Goal: Task Accomplishment & Management: Complete application form

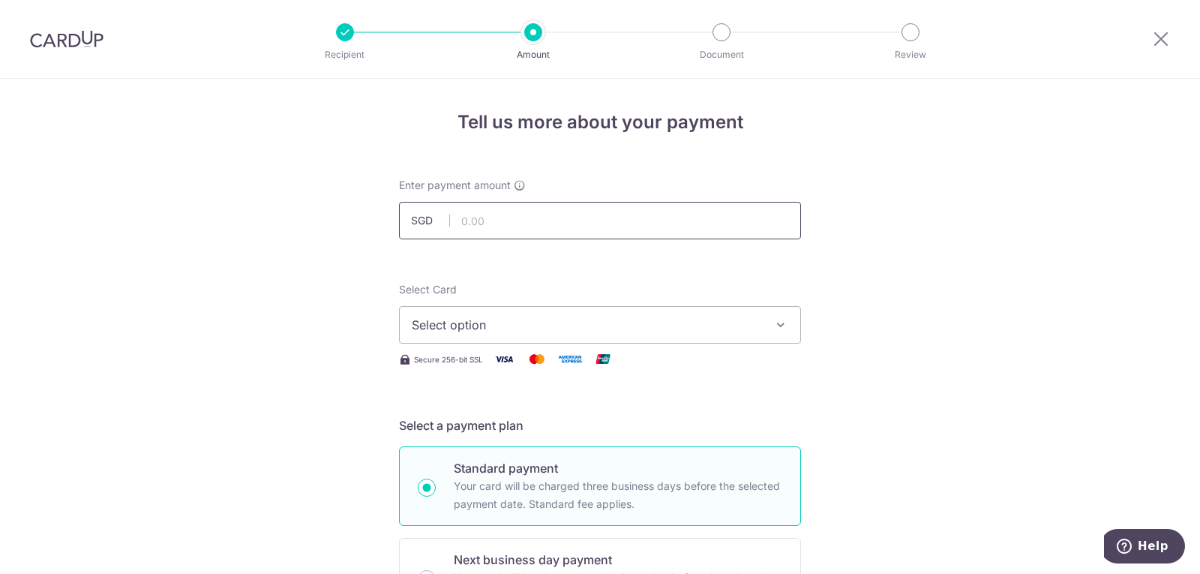
click at [487, 223] on input "text" at bounding box center [600, 220] width 402 height 37
type input "20,341.18"
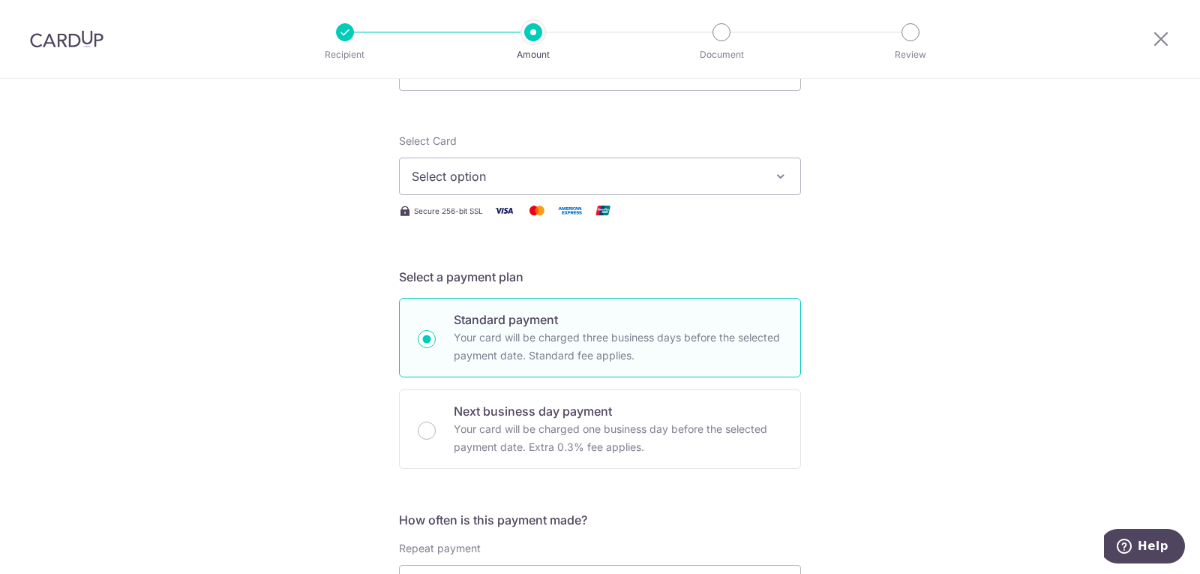
scroll to position [150, 0]
click at [473, 172] on span "Select option" at bounding box center [586, 175] width 349 height 18
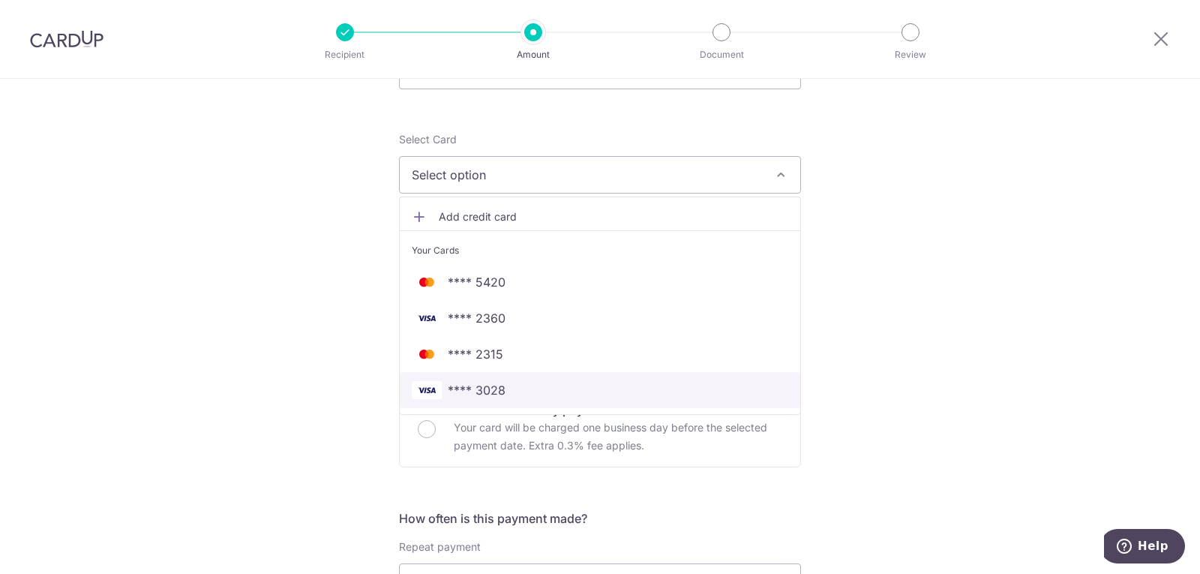
click at [491, 394] on span "**** 3028" at bounding box center [477, 390] width 58 height 18
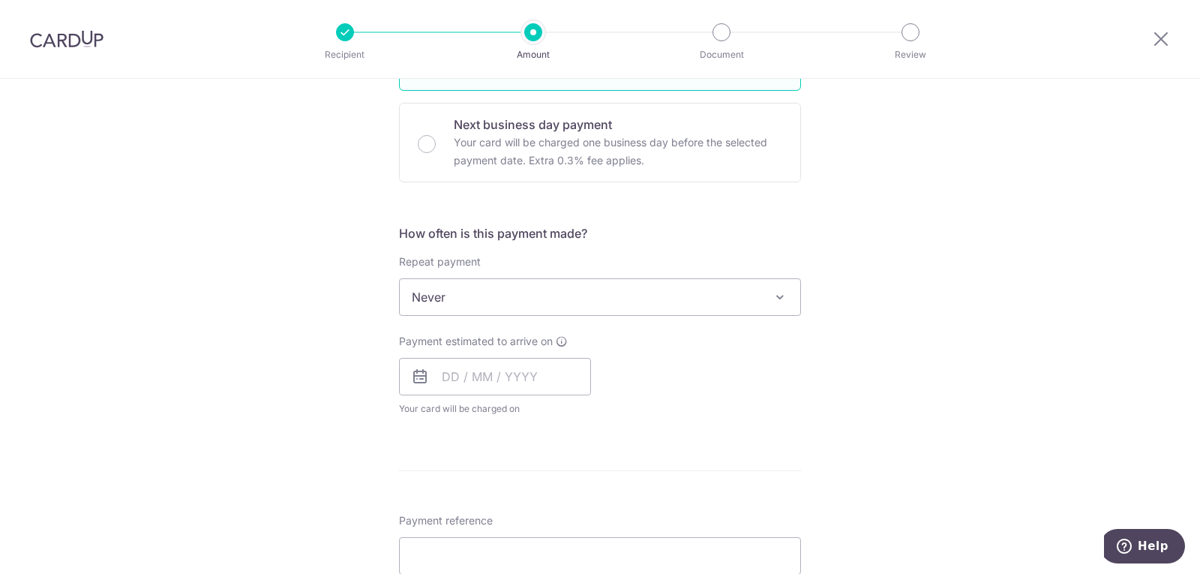
scroll to position [450, 0]
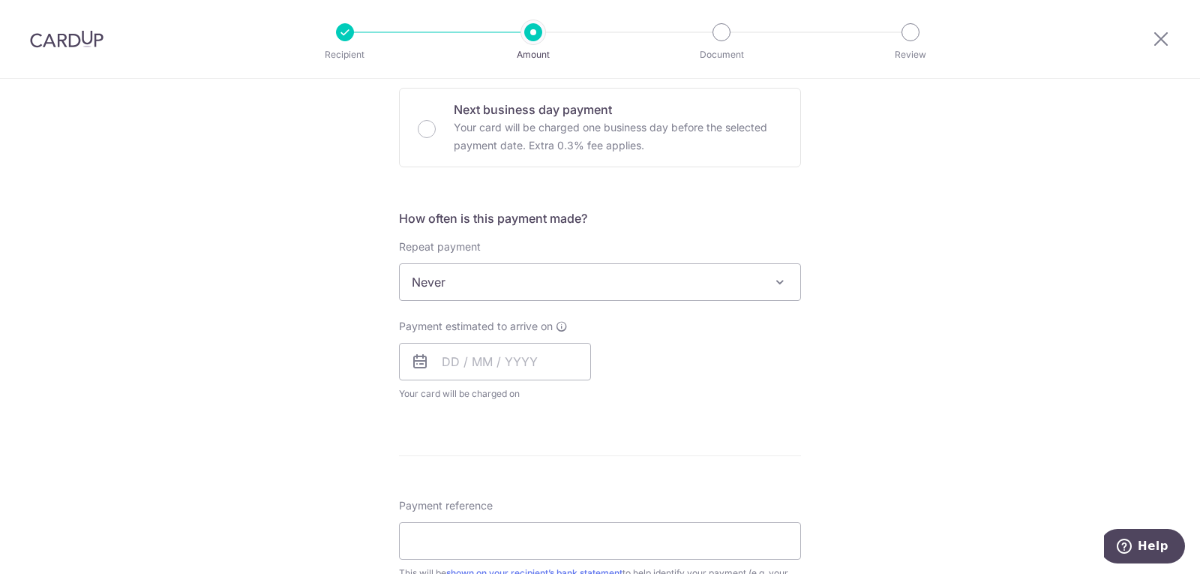
click at [461, 259] on div "Repeat payment Never Every week Every month Every quarter Every half a year Nev…" at bounding box center [600, 269] width 402 height 61
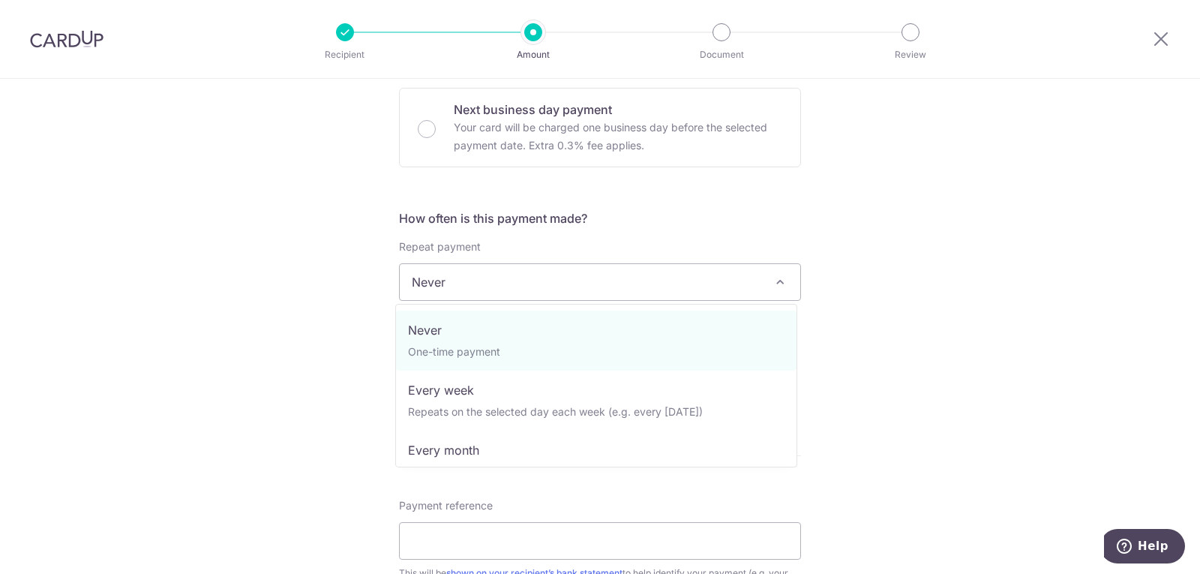
click at [464, 281] on span "Never" at bounding box center [600, 282] width 400 height 36
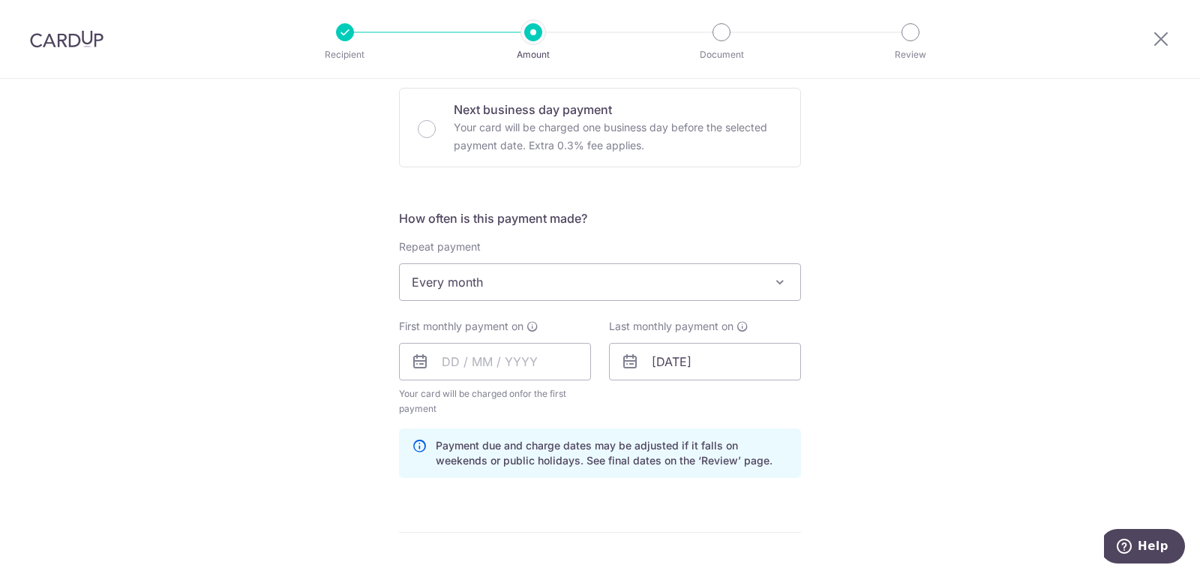
select select "3"
click at [458, 378] on input "text" at bounding box center [495, 361] width 192 height 37
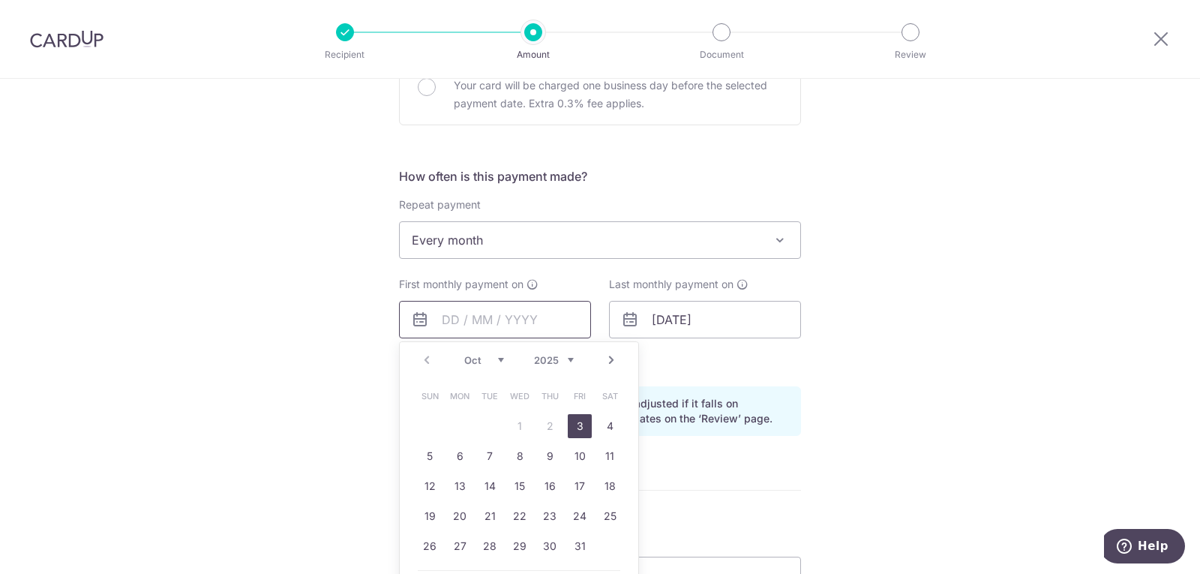
scroll to position [525, 0]
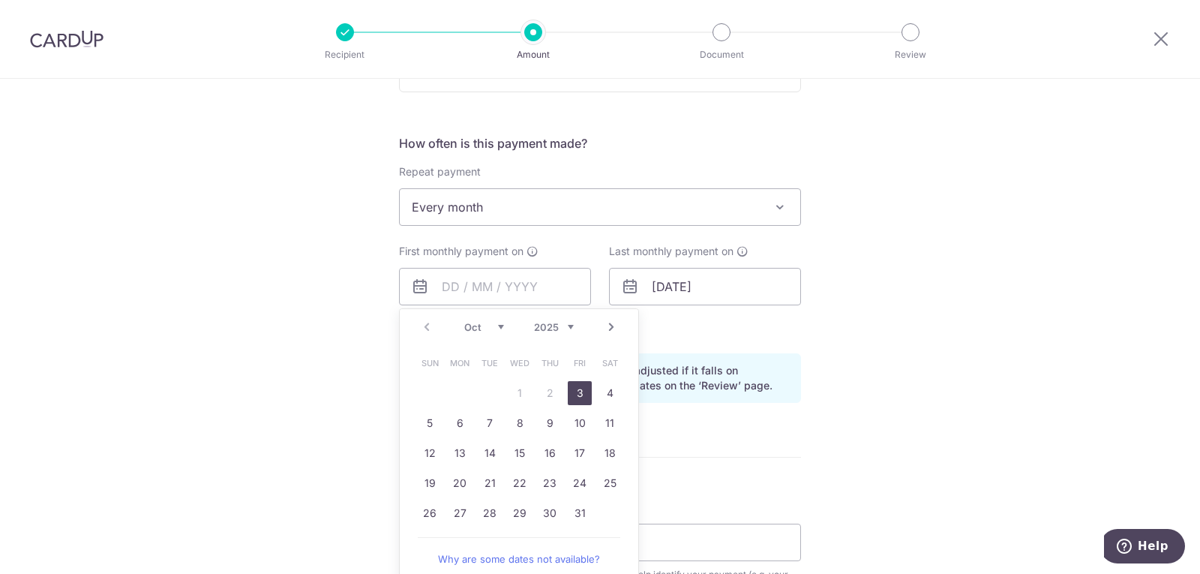
click at [582, 391] on link "3" at bounding box center [580, 393] width 24 height 24
type input "03/10/2025"
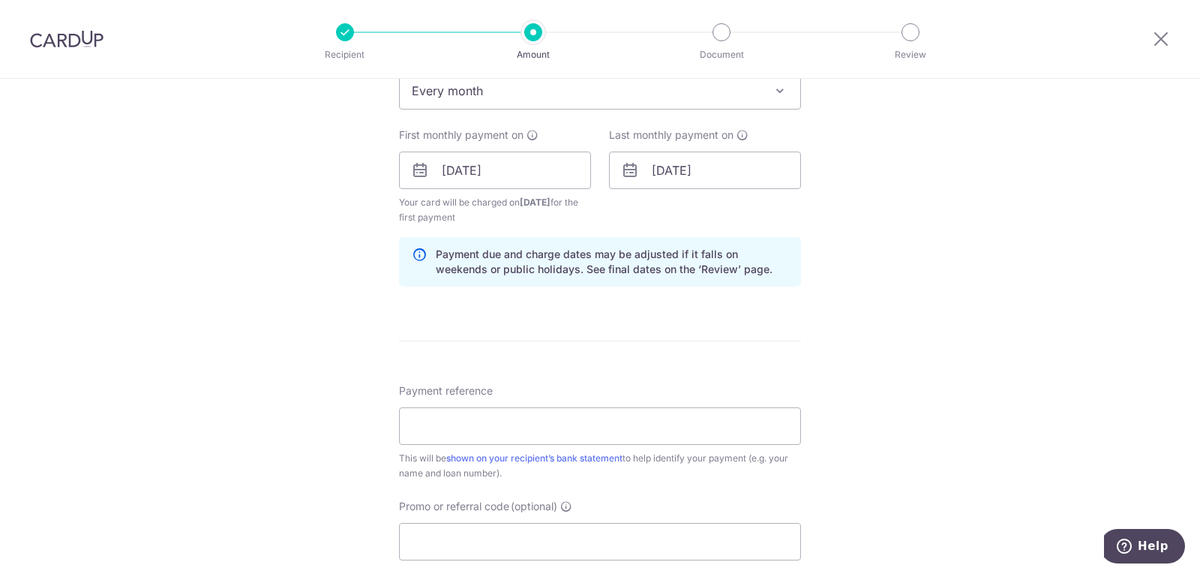
scroll to position [675, 0]
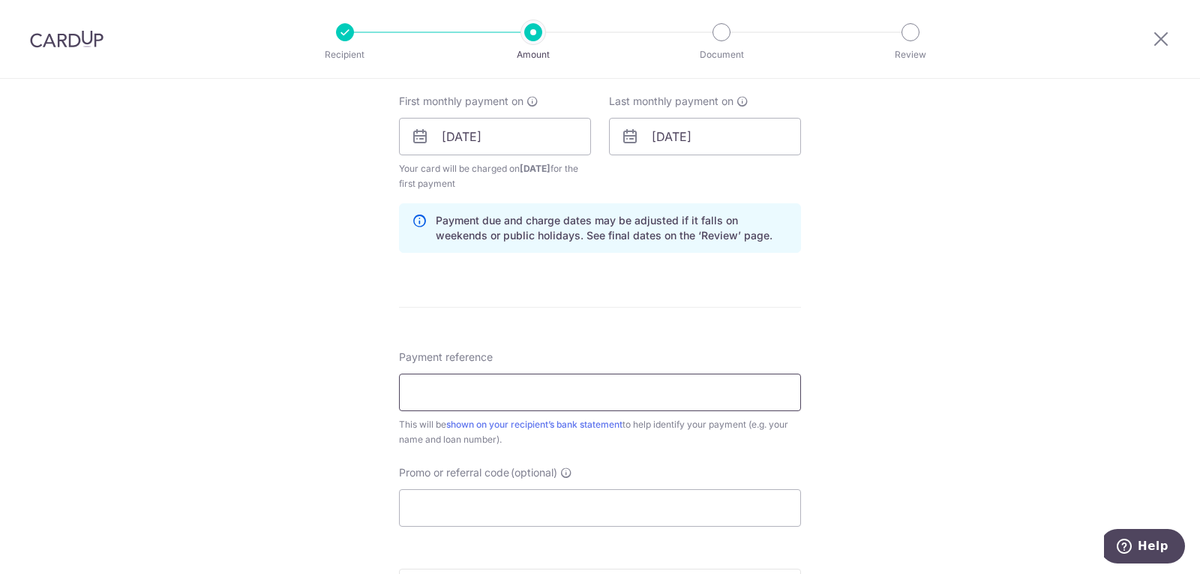
click at [480, 396] on input "Payment reference" at bounding box center [600, 391] width 402 height 37
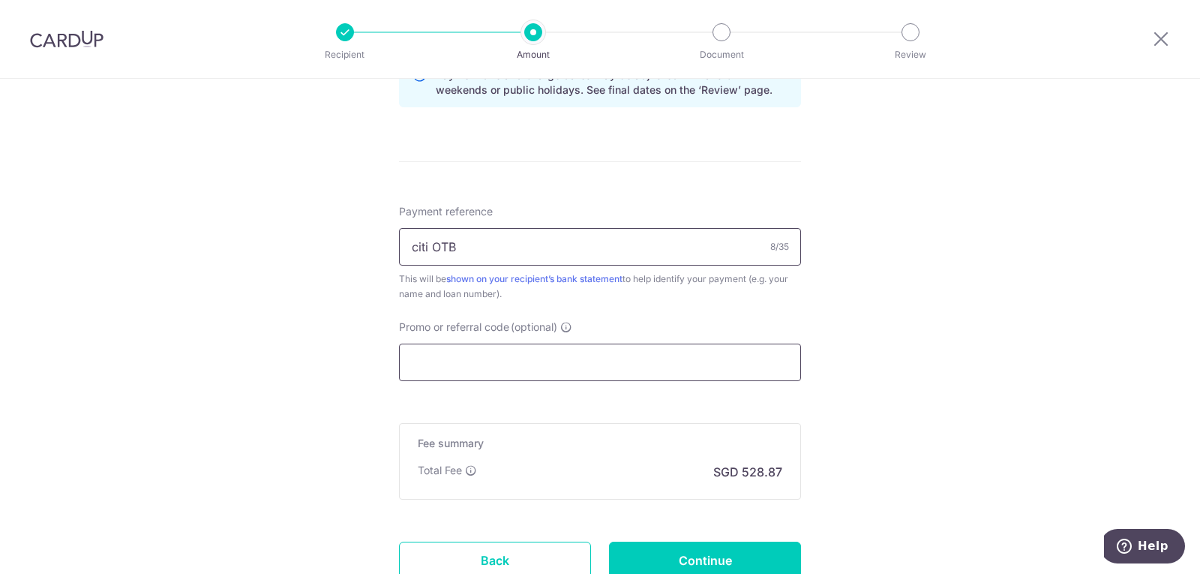
scroll to position [825, 0]
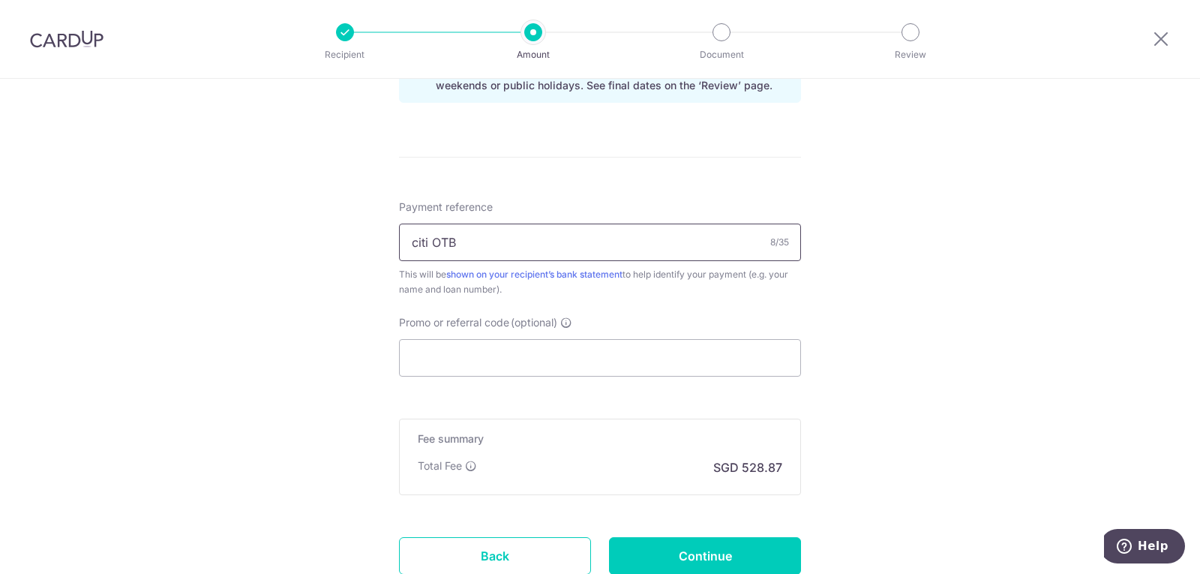
type input "citi OTB"
click at [489, 349] on input "Promo or referral code (optional)" at bounding box center [600, 357] width 402 height 37
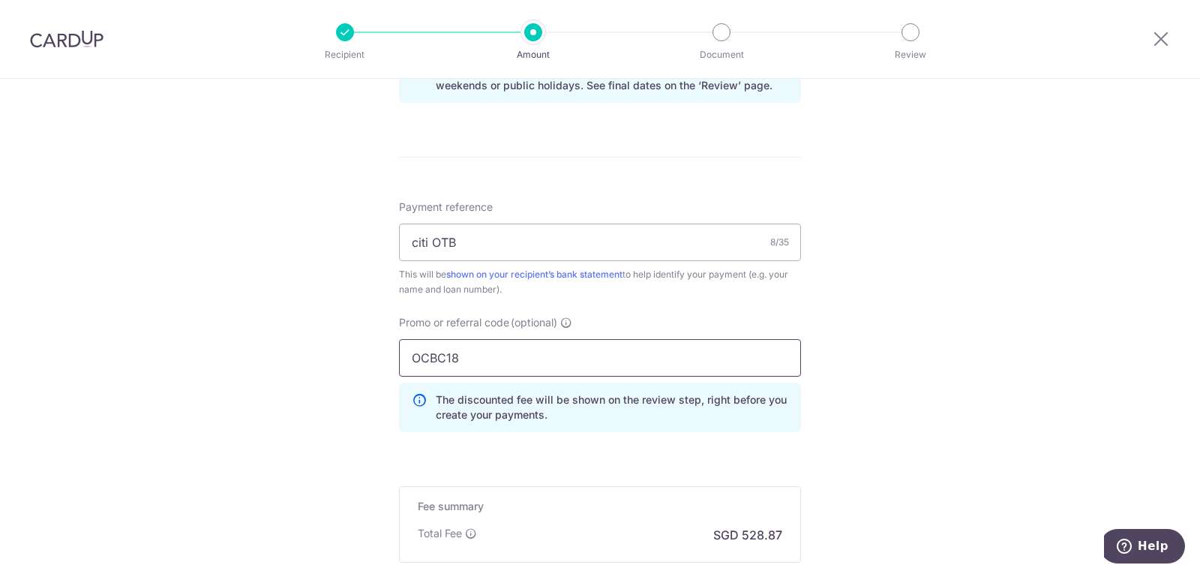
type input "OCBC18"
click at [291, 292] on div "Tell us more about your payment Enter payment amount SGD 20,341.18 20341.18 Rec…" at bounding box center [600, 4] width 1200 height 1500
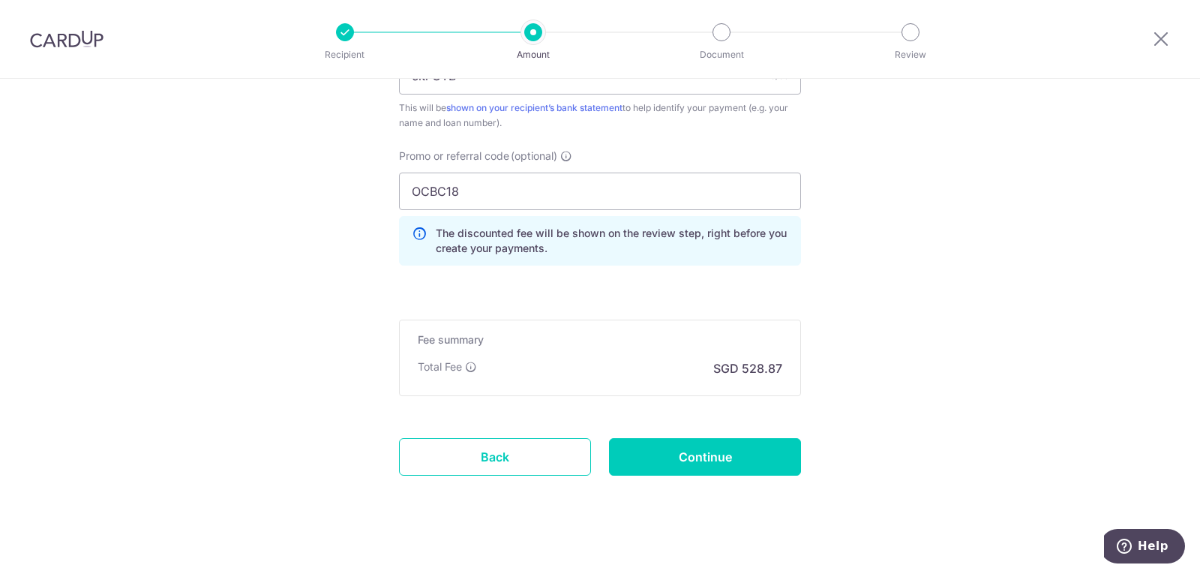
scroll to position [1005, 0]
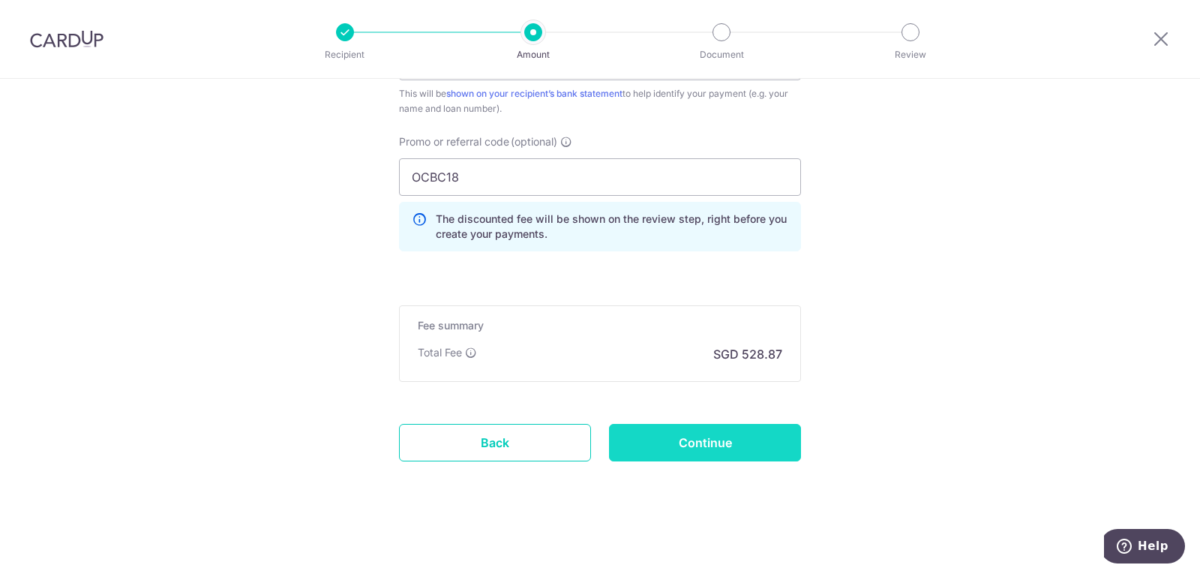
click at [674, 448] on input "Continue" at bounding box center [705, 442] width 192 height 37
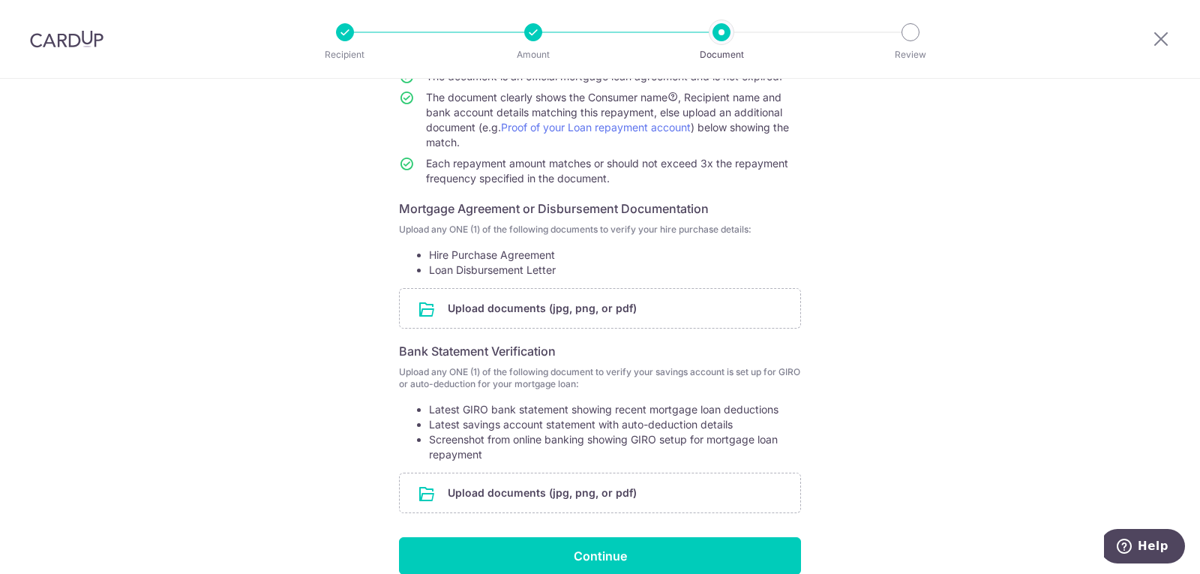
scroll to position [75, 0]
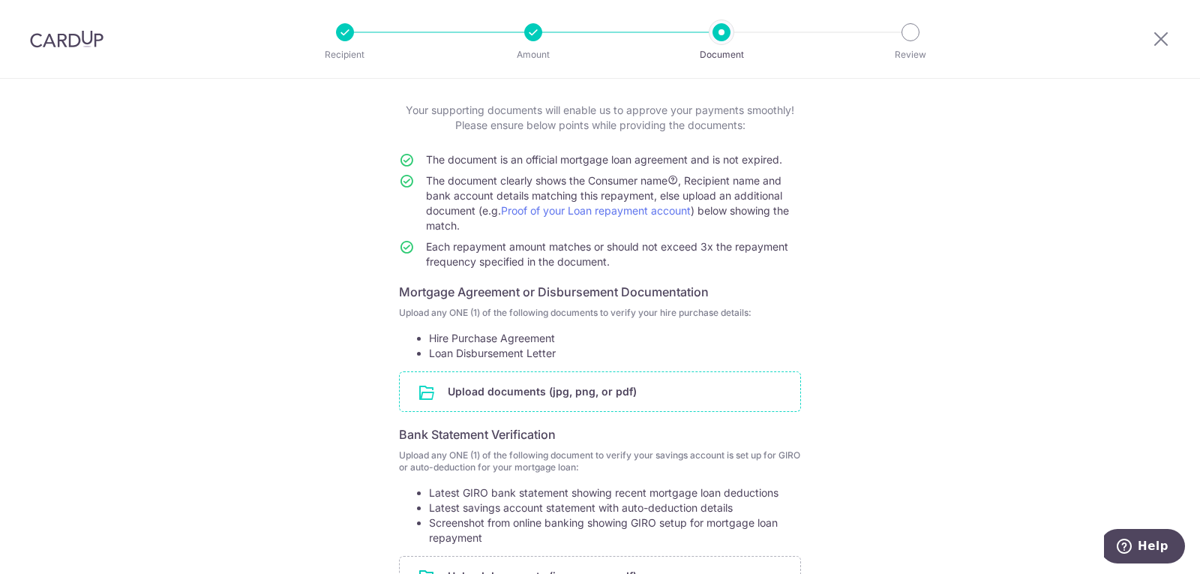
click at [442, 391] on input "file" at bounding box center [600, 391] width 400 height 39
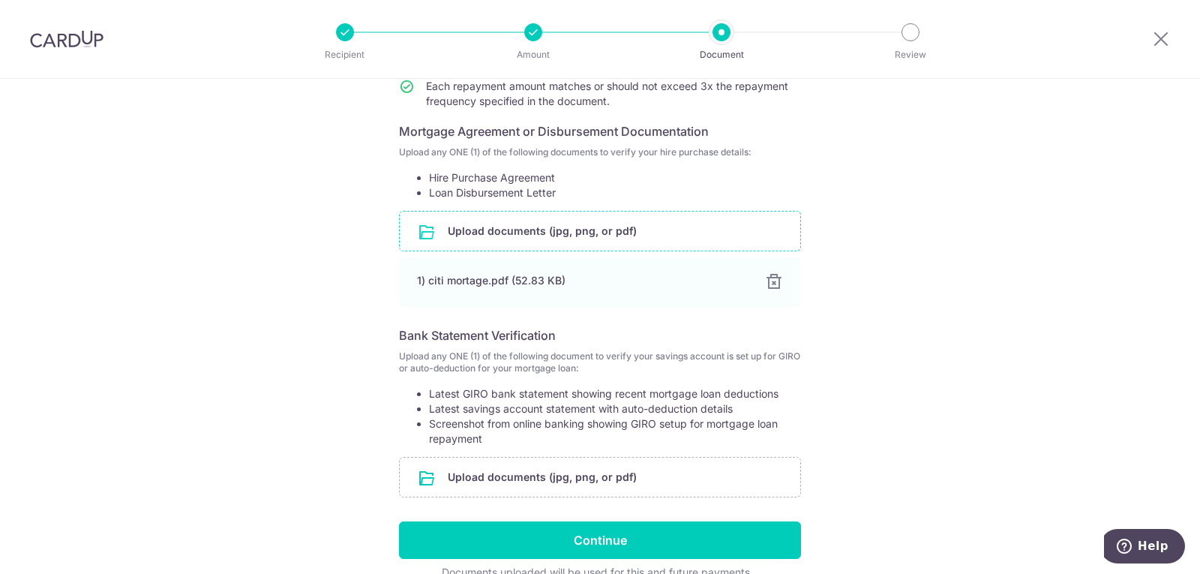
scroll to position [237, 0]
click at [535, 481] on input "file" at bounding box center [600, 475] width 400 height 39
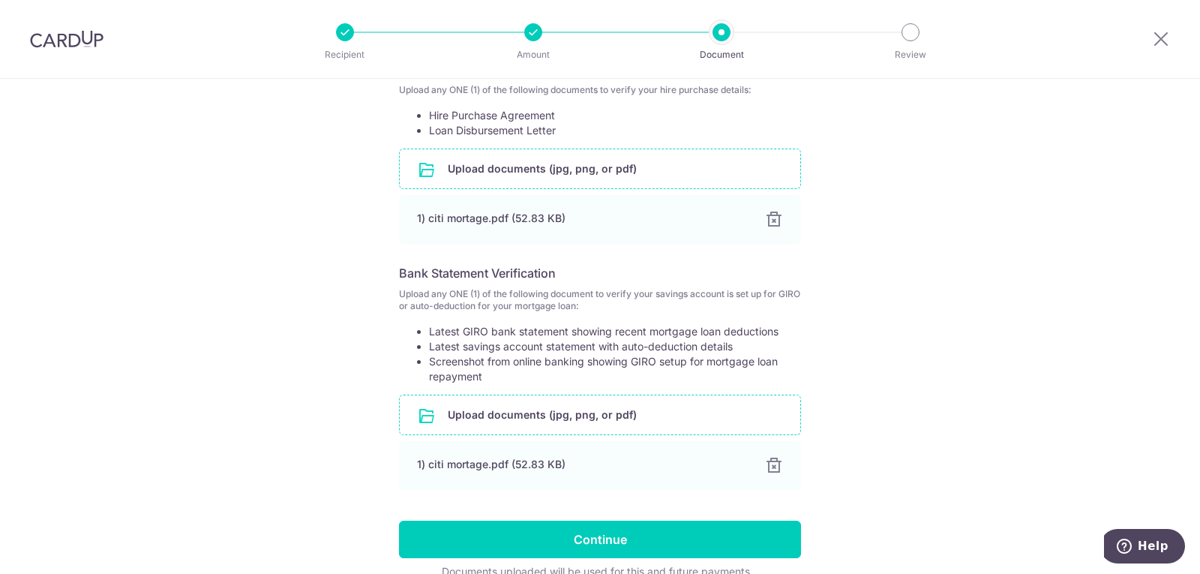
scroll to position [373, 0]
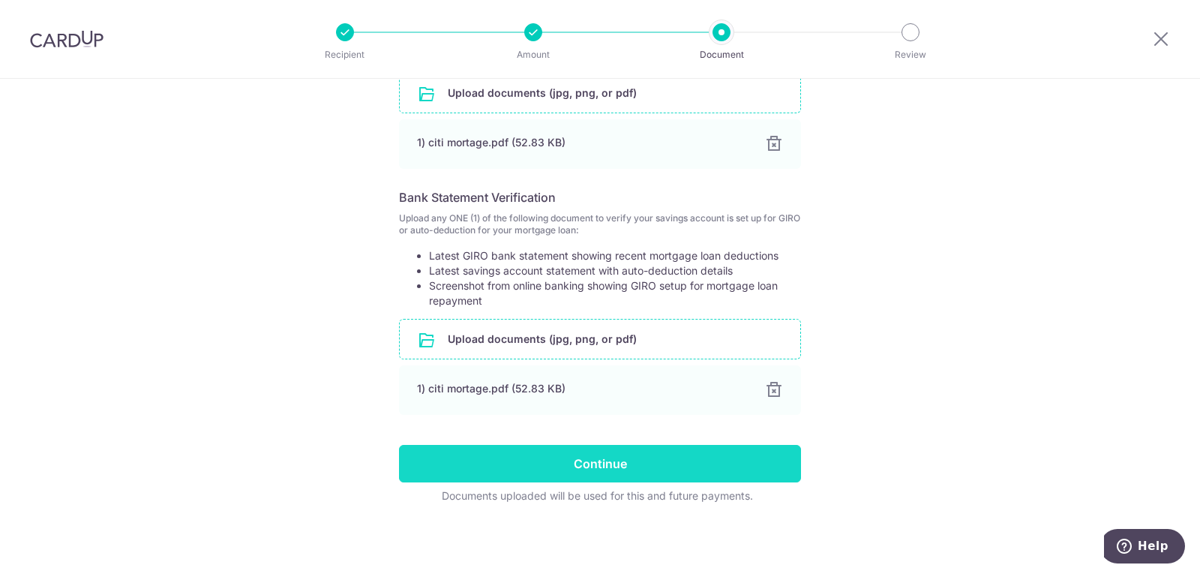
click at [564, 469] on input "Continue" at bounding box center [600, 463] width 402 height 37
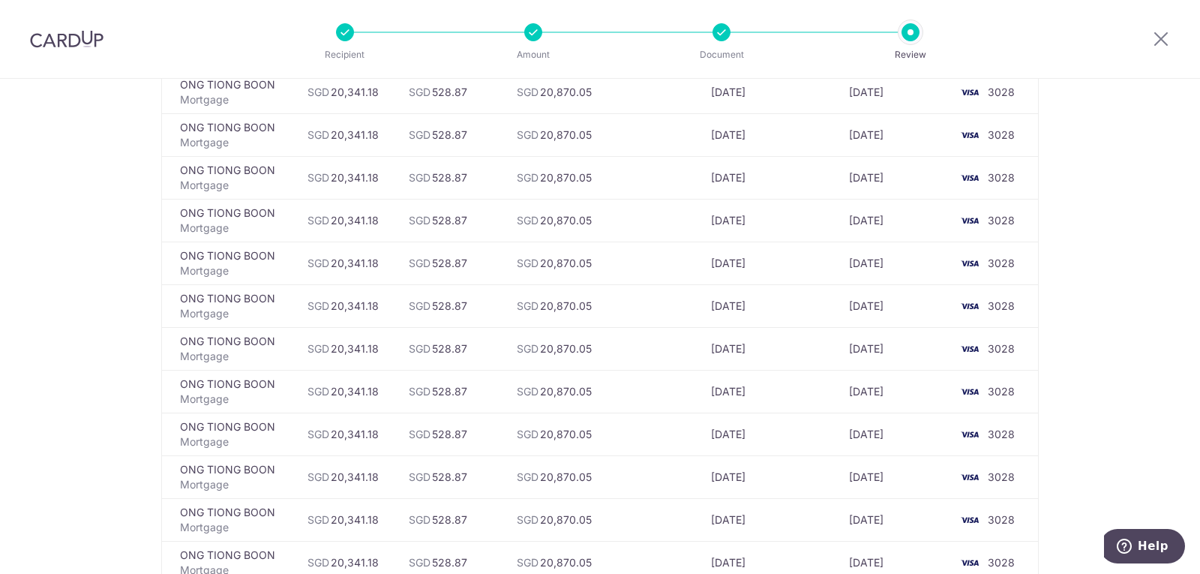
scroll to position [5039, 0]
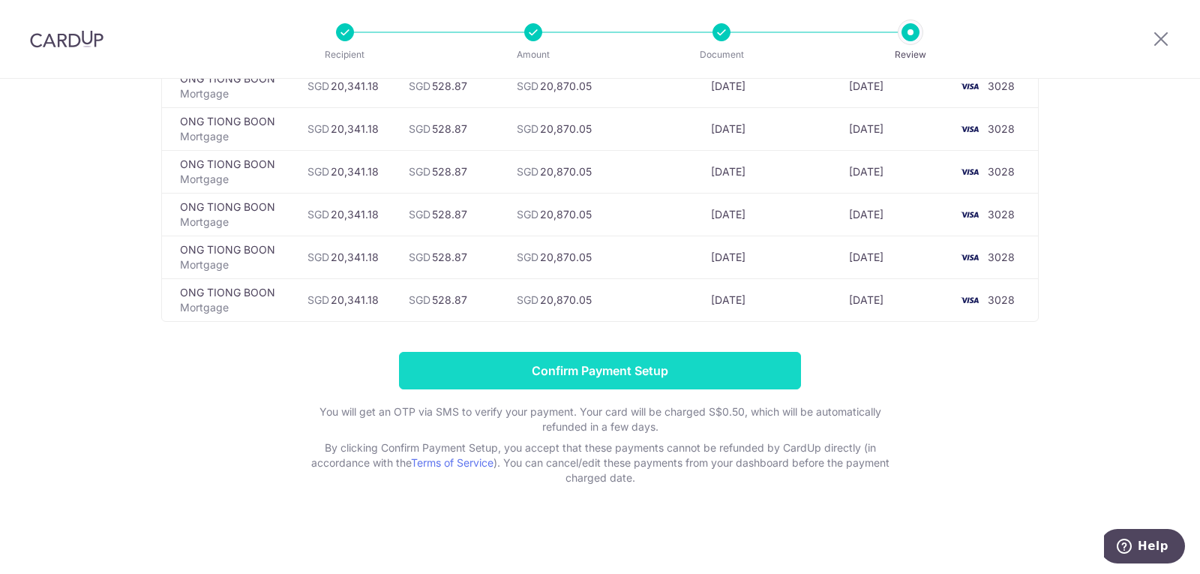
click at [552, 370] on input "Confirm Payment Setup" at bounding box center [600, 370] width 402 height 37
